Goal: Information Seeking & Learning: Learn about a topic

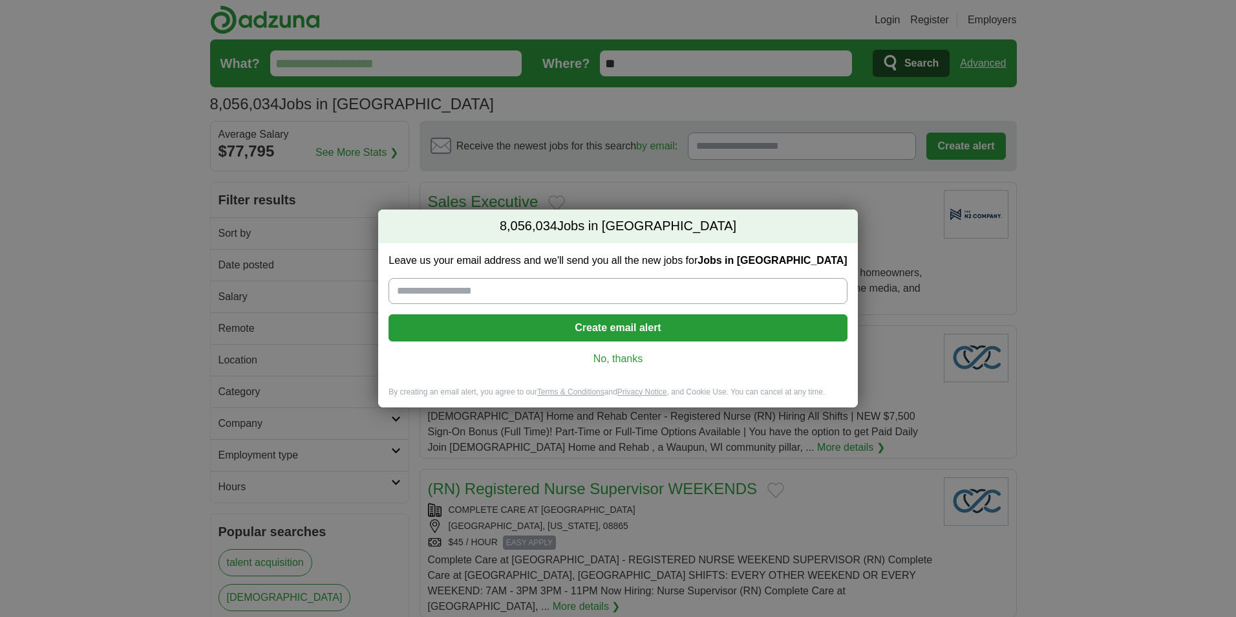
click at [611, 358] on link "No, thanks" at bounding box center [618, 359] width 438 height 14
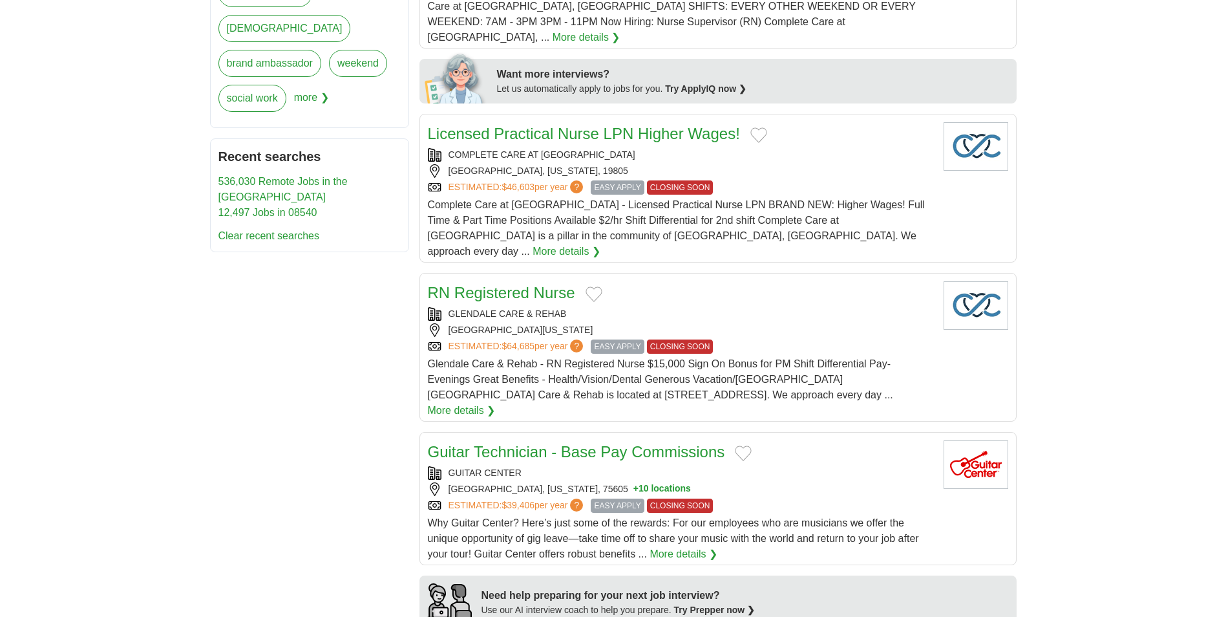
scroll to position [582, 0]
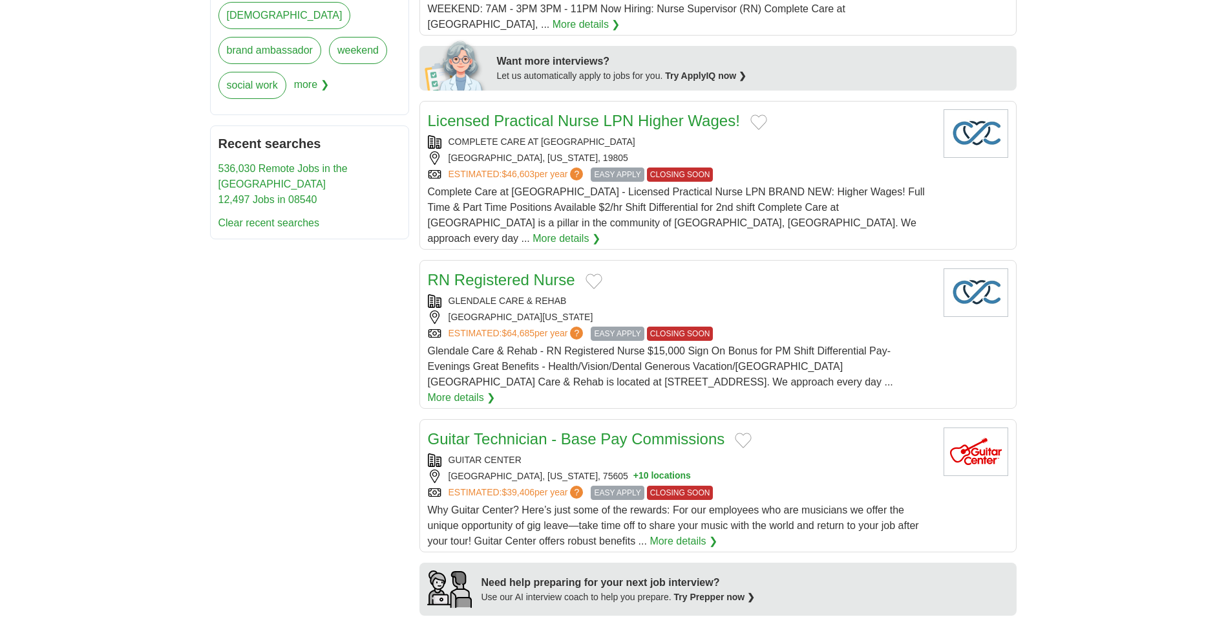
click at [537, 430] on link "Guitar Technician - Base Pay Commissions" at bounding box center [576, 438] width 297 height 17
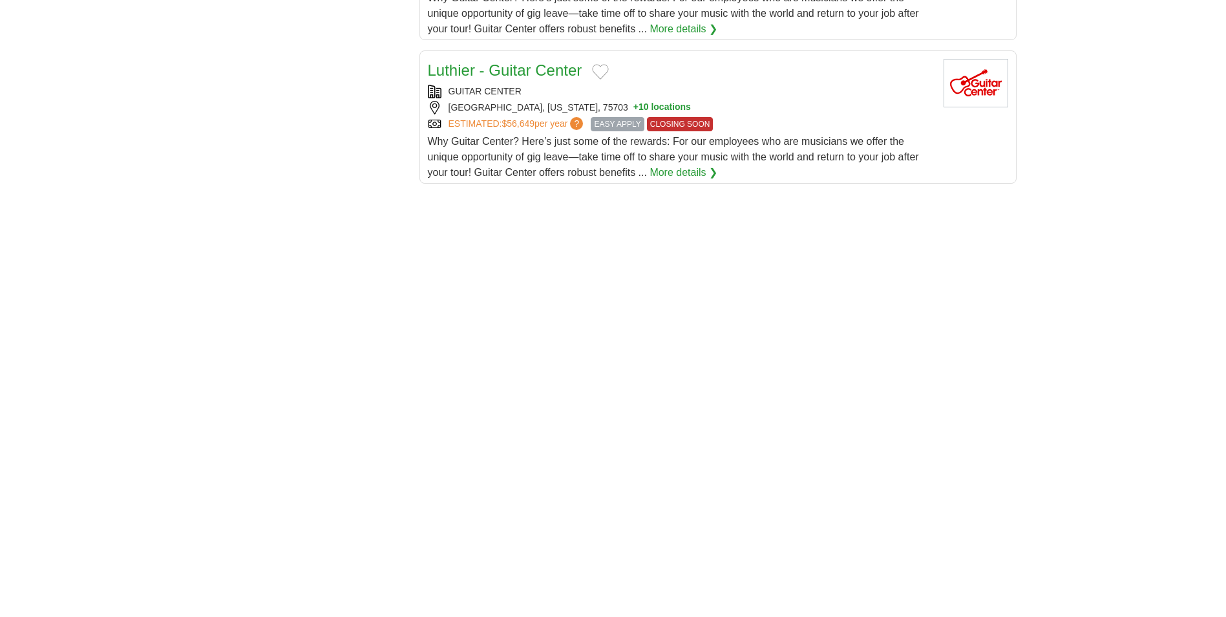
scroll to position [1746, 0]
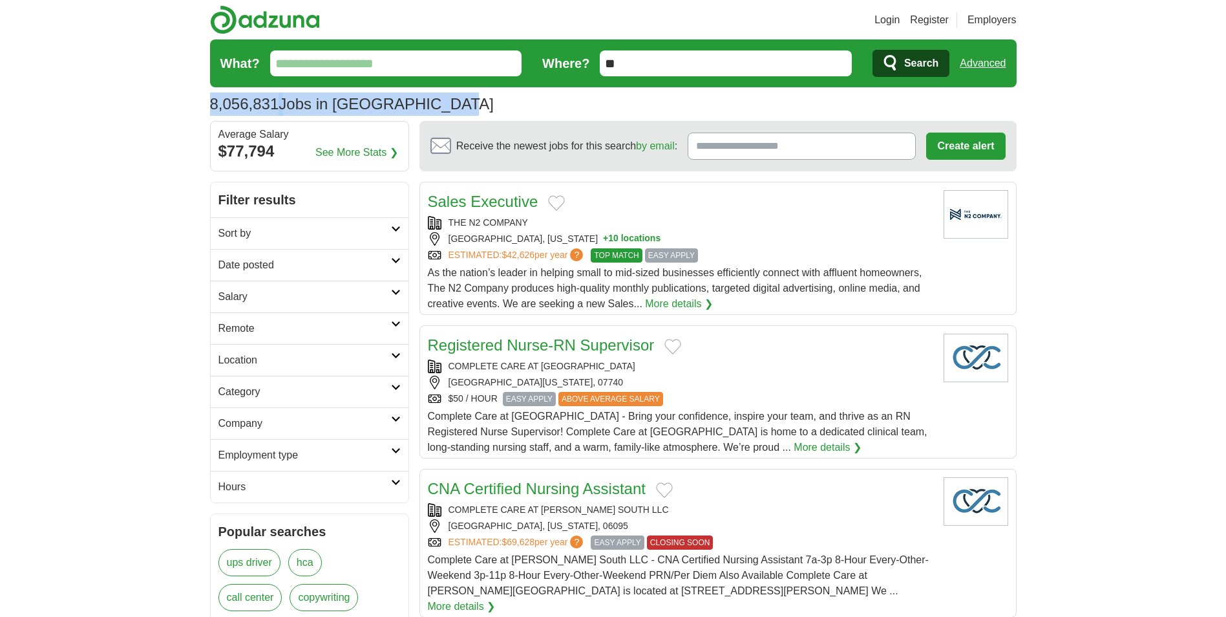
drag, startPoint x: 361, startPoint y: 102, endPoint x: 200, endPoint y: 107, distance: 161.7
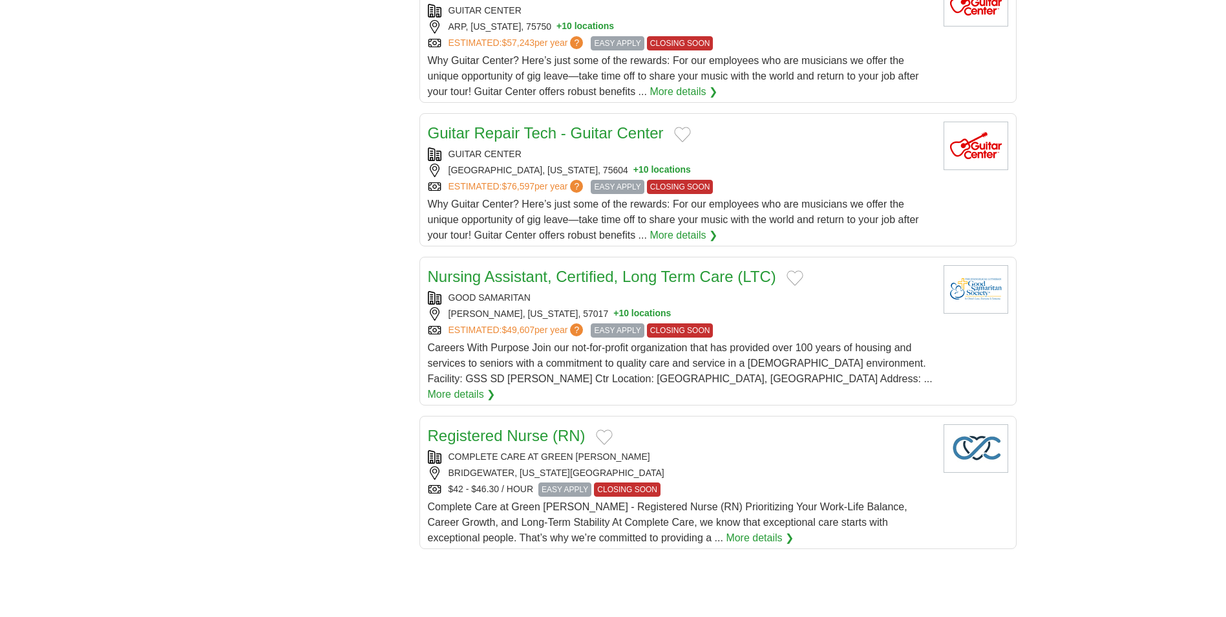
scroll to position [1293, 0]
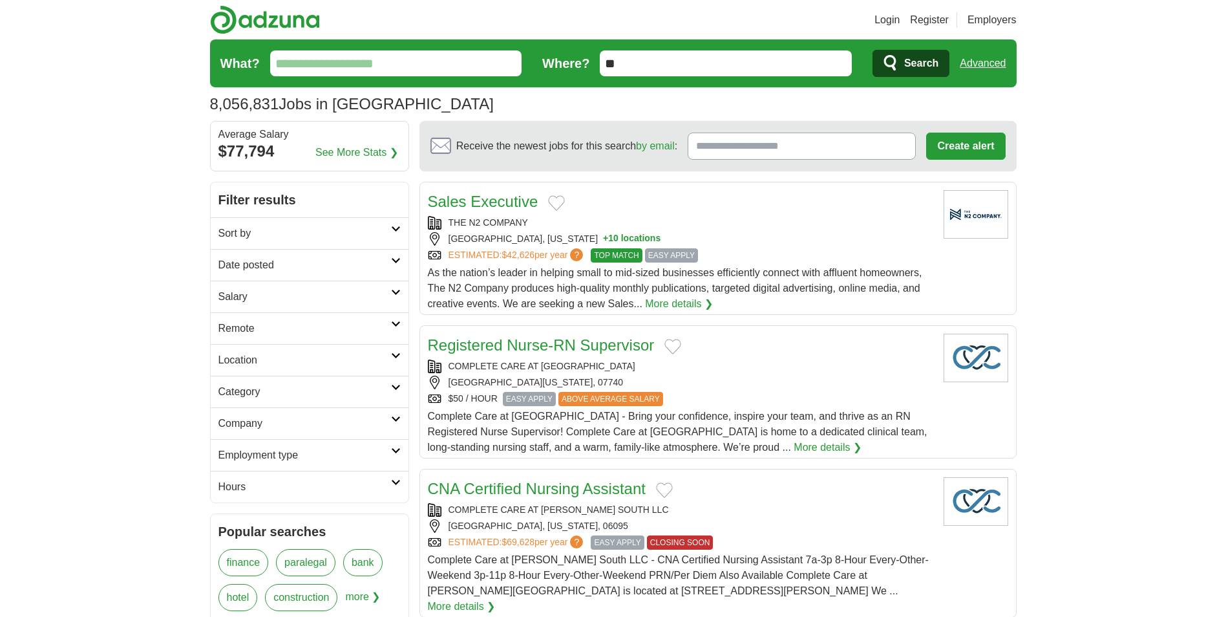
scroll to position [388, 0]
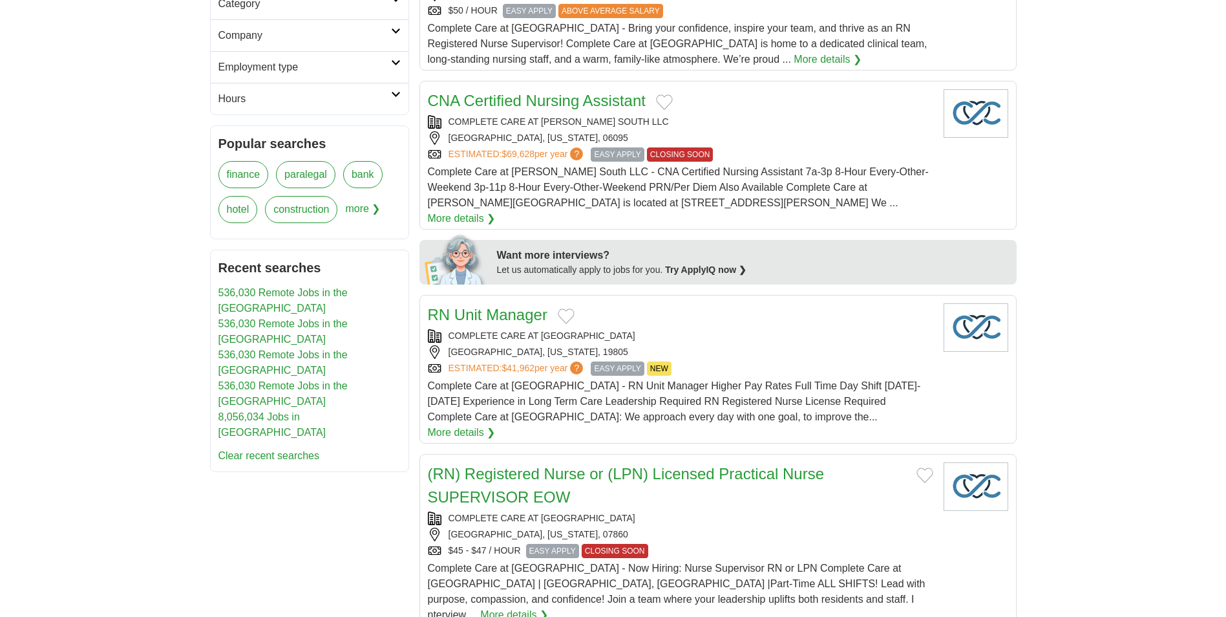
click at [507, 306] on link "RN Unit Manager" at bounding box center [488, 314] width 120 height 17
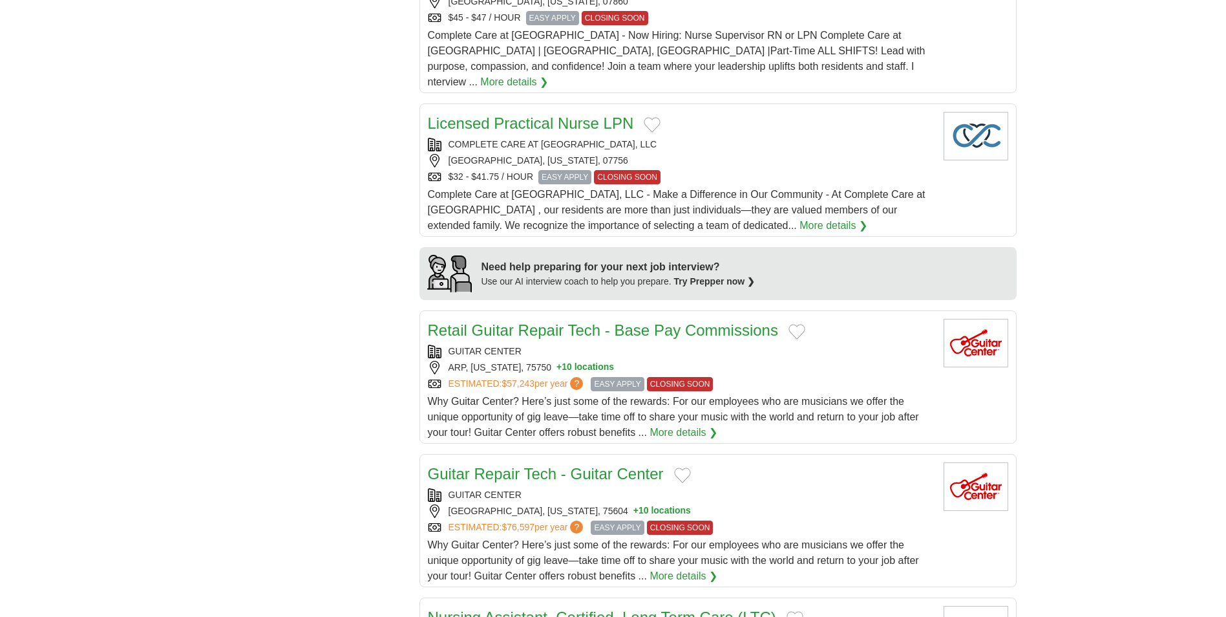
scroll to position [1164, 0]
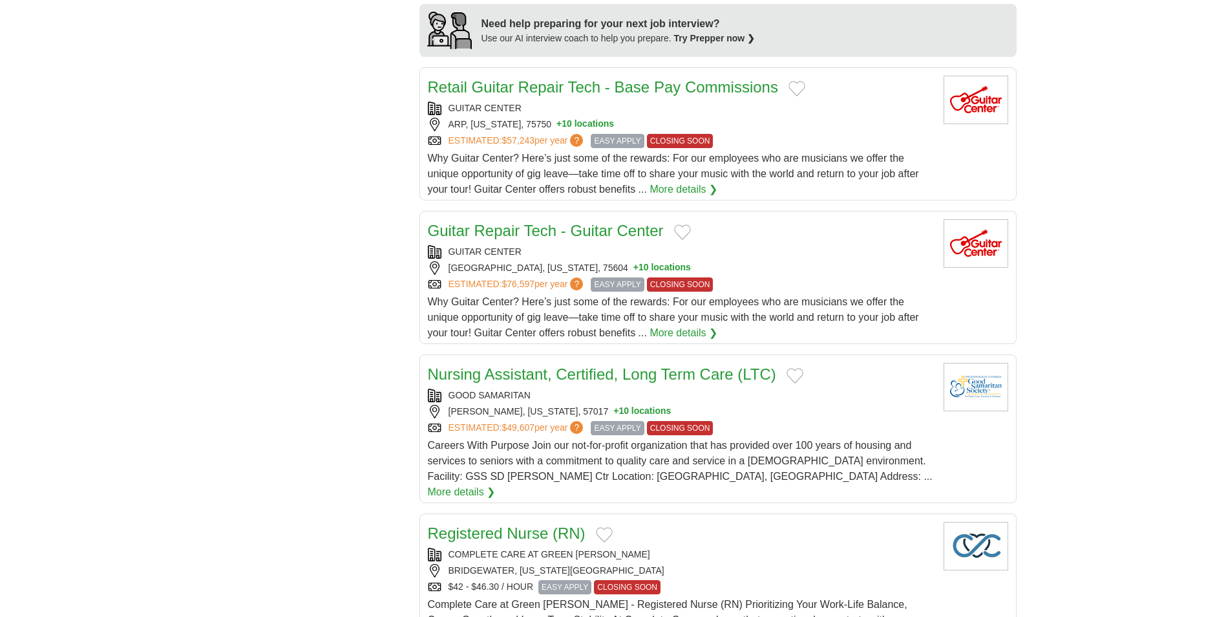
click at [512, 365] on link "Nursing Assistant, Certified, Long Term Care (LTC)" at bounding box center [602, 373] width 348 height 17
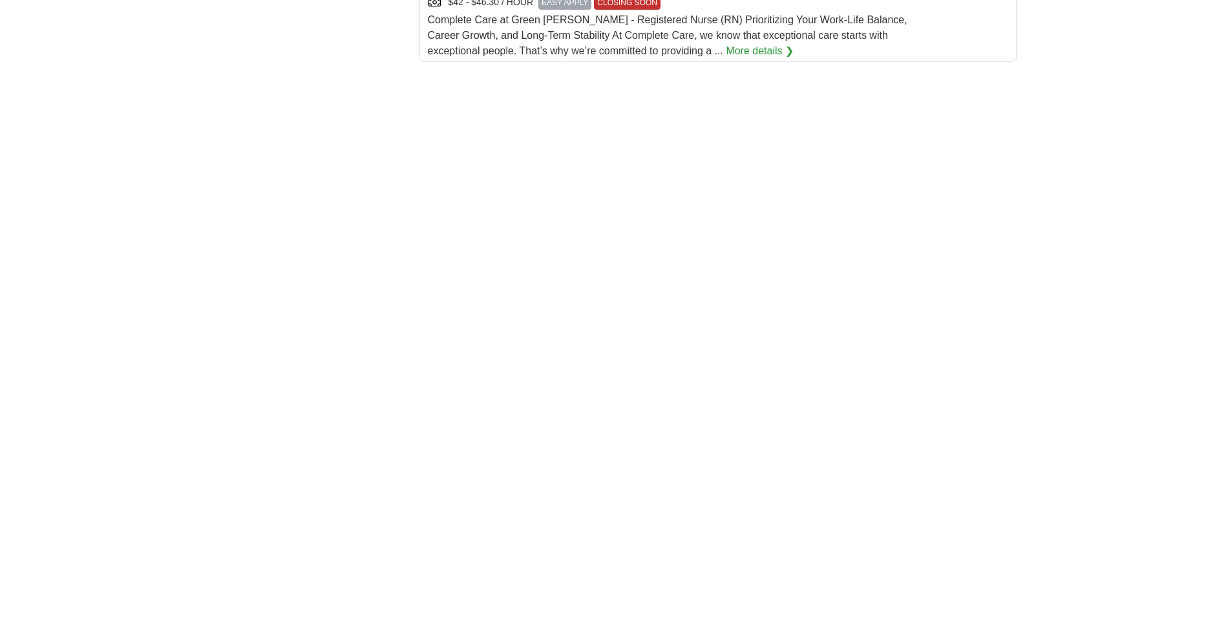
scroll to position [1875, 0]
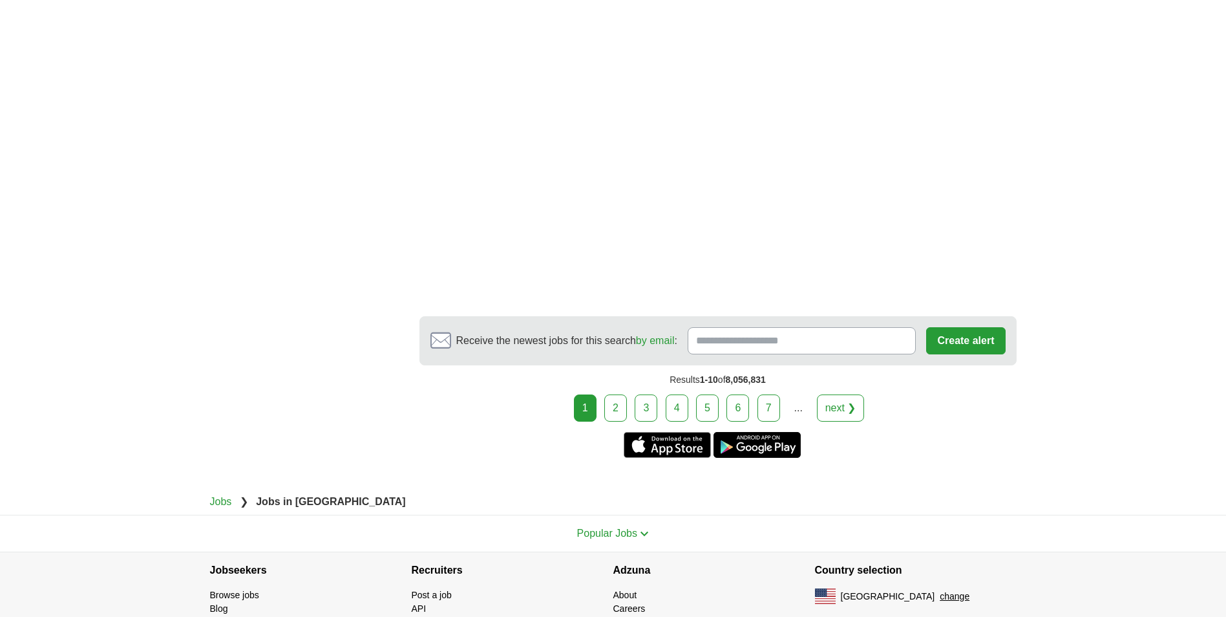
scroll to position [2198, 0]
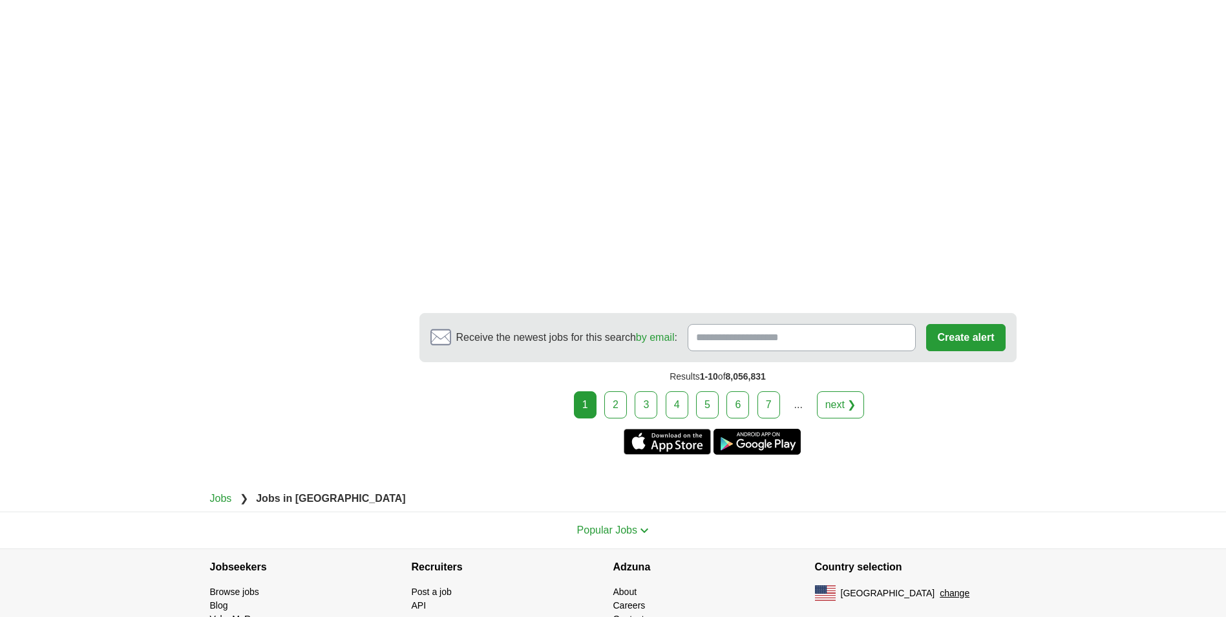
click at [771, 391] on link "7" at bounding box center [769, 404] width 23 height 27
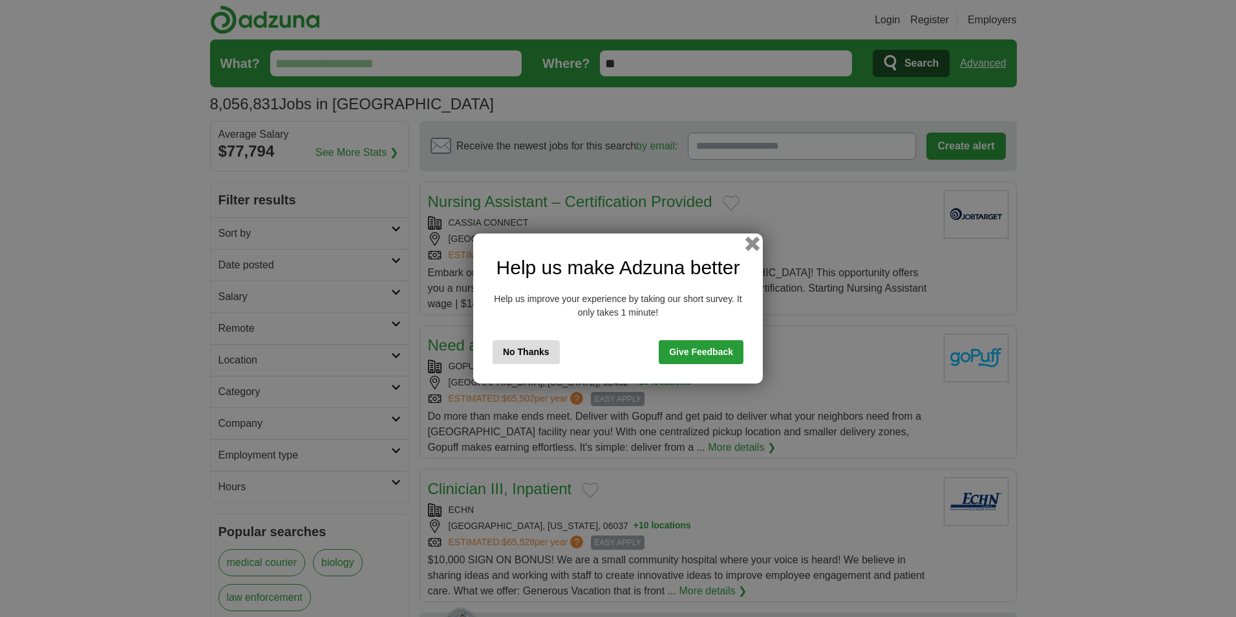
click at [754, 243] on button "button" at bounding box center [752, 244] width 14 height 14
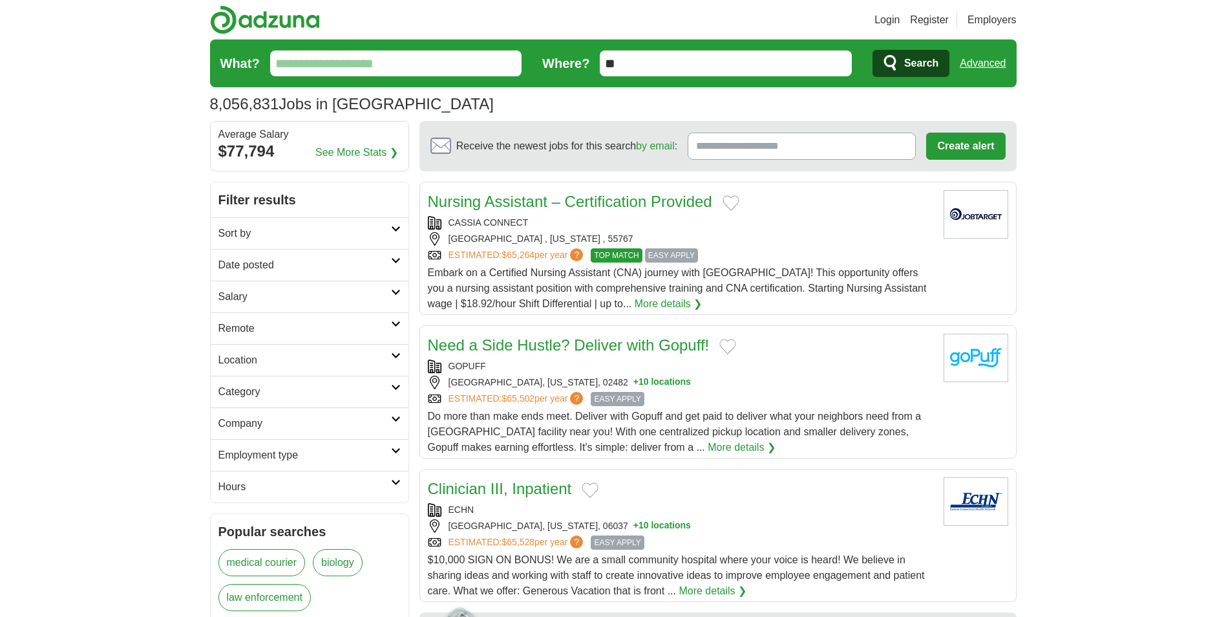
click at [669, 204] on link "Nursing Assistant – Certification Provided" at bounding box center [570, 201] width 284 height 17
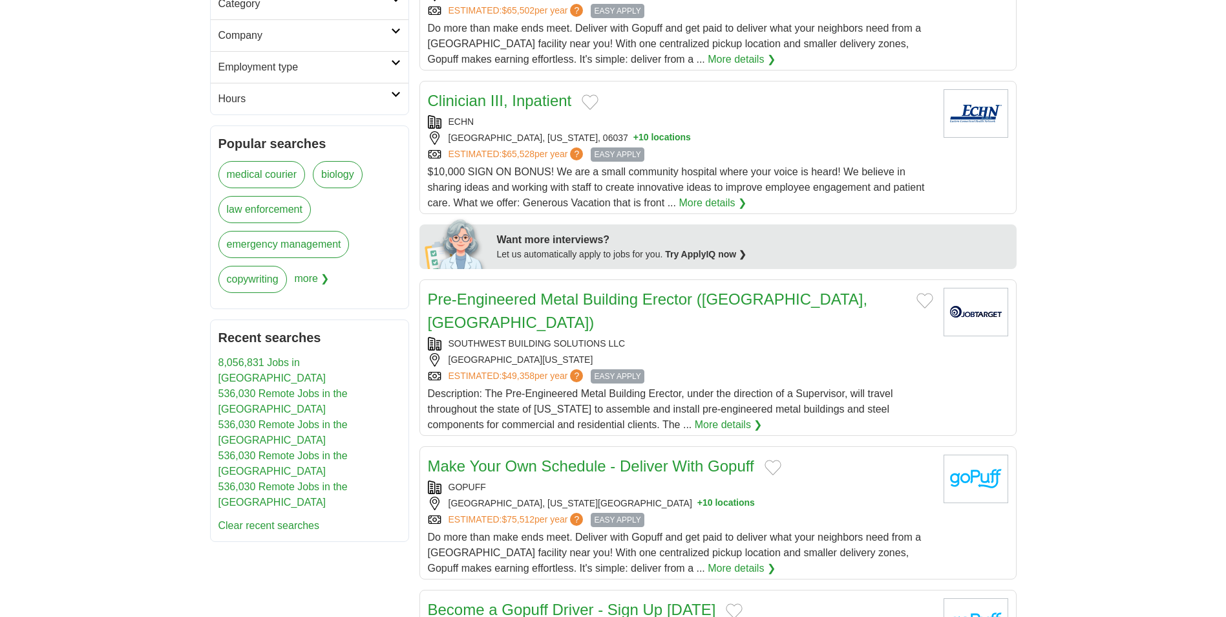
scroll to position [776, 0]
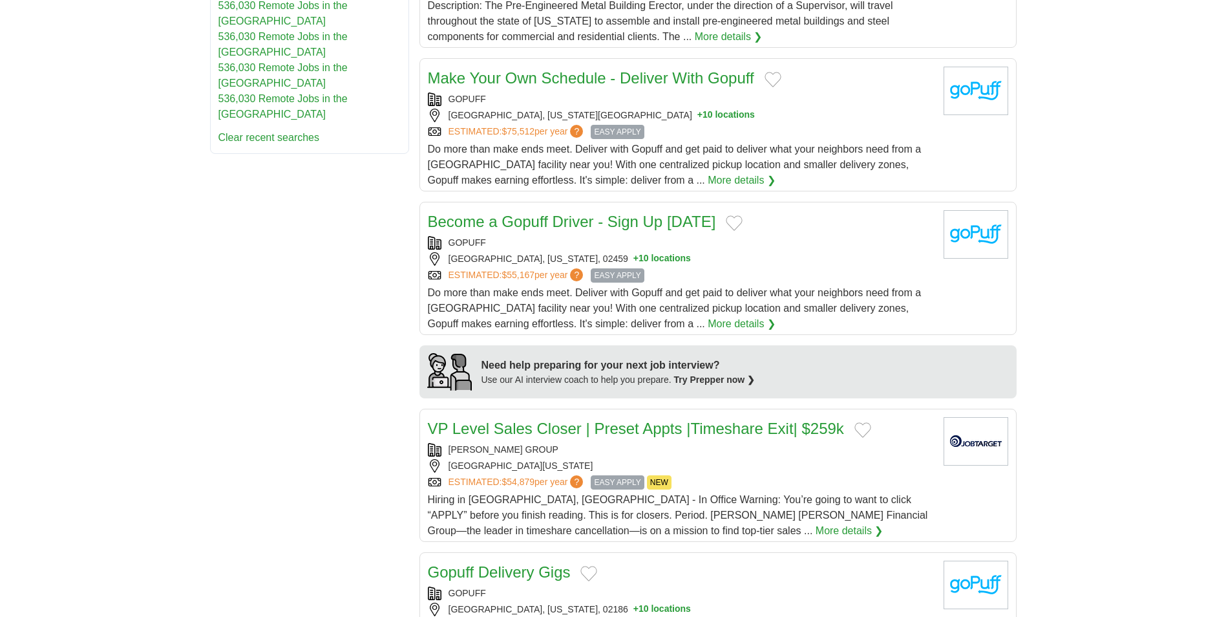
click at [534, 420] on link "VP Level Sales Closer | Preset Appts |Timeshare Exit| $259k" at bounding box center [636, 428] width 416 height 17
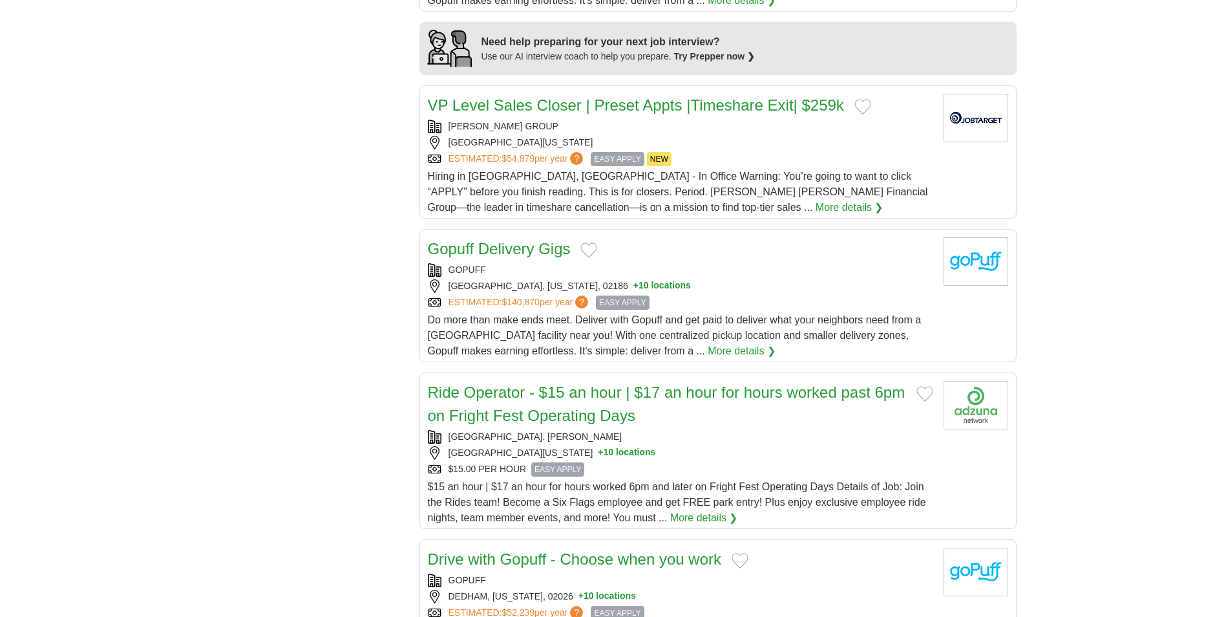
scroll to position [1422, 0]
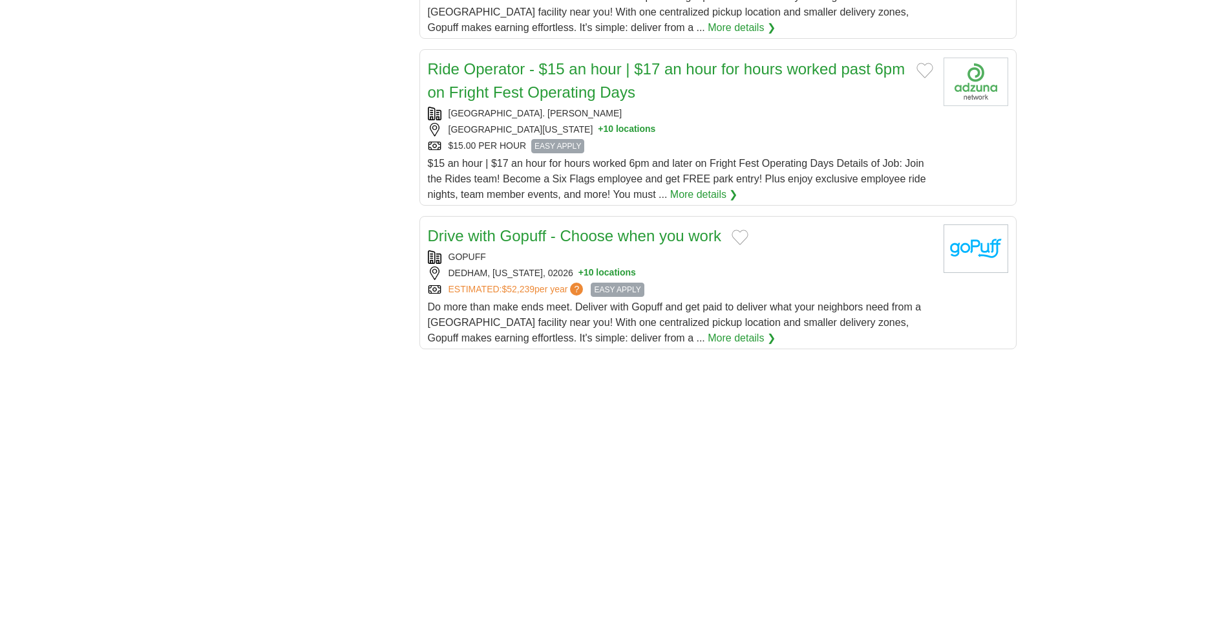
click at [658, 227] on link "Drive with Gopuff - Choose when you work" at bounding box center [575, 235] width 294 height 17
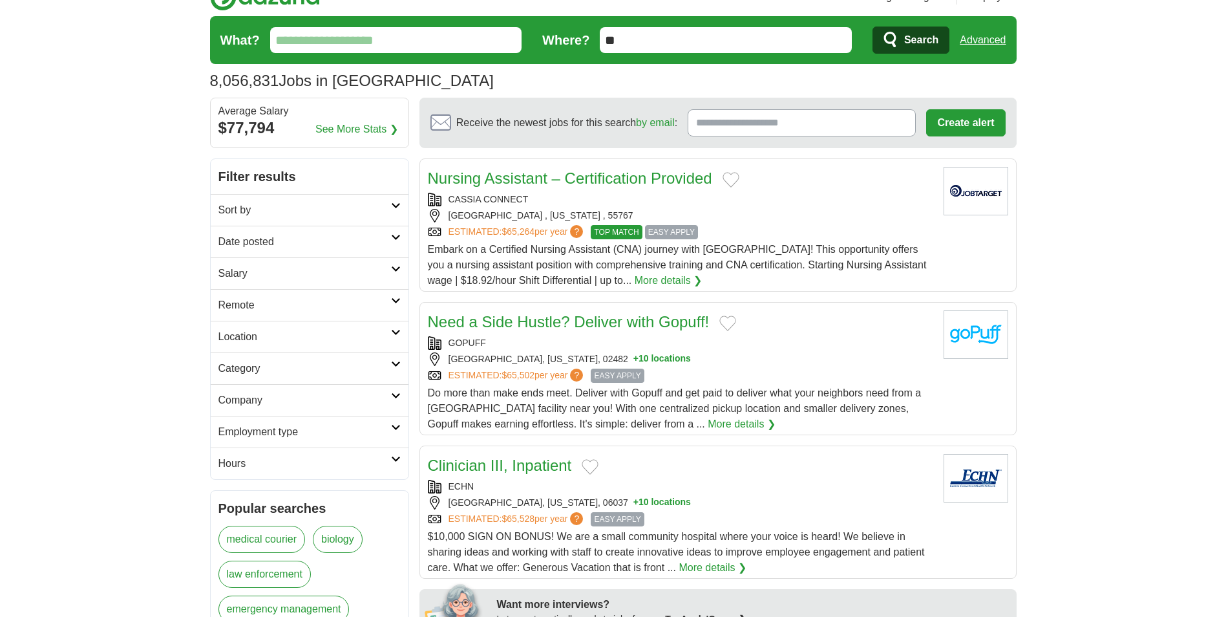
scroll to position [0, 0]
